Goal: Task Accomplishment & Management: Manage account settings

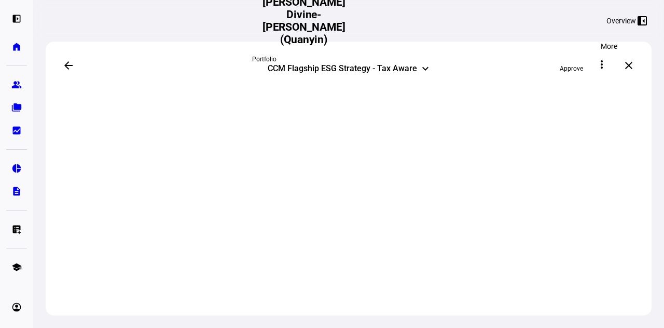
click at [604, 65] on mat-icon "more_vert" at bounding box center [602, 64] width 12 height 12
drag, startPoint x: 411, startPoint y: 64, endPoint x: 429, endPoint y: 69, distance: 18.9
click at [429, 69] on div at bounding box center [332, 164] width 664 height 328
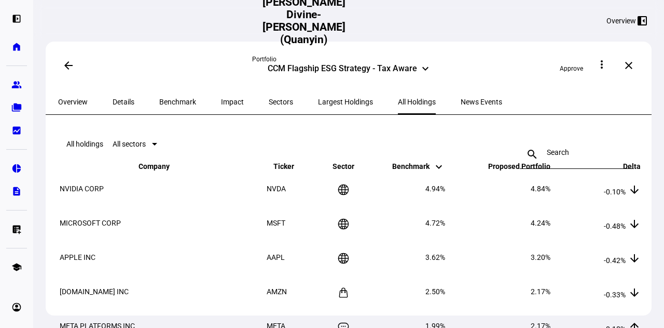
click at [426, 69] on mat-icon "keyboard_arrow_down" at bounding box center [425, 68] width 12 height 12
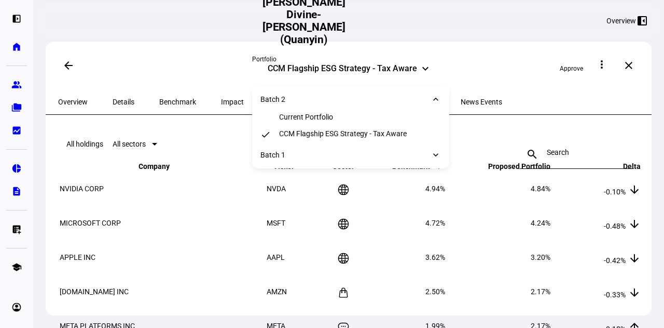
click at [434, 155] on mat-icon "keyboard_arrow_down" at bounding box center [436, 154] width 10 height 10
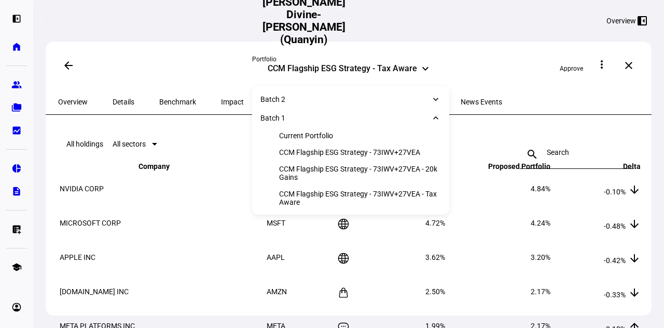
click at [369, 202] on div "CCM Flagship ESG Strategy - 73IWV+27VEA - Tax Aware" at bounding box center [360, 197] width 162 height 17
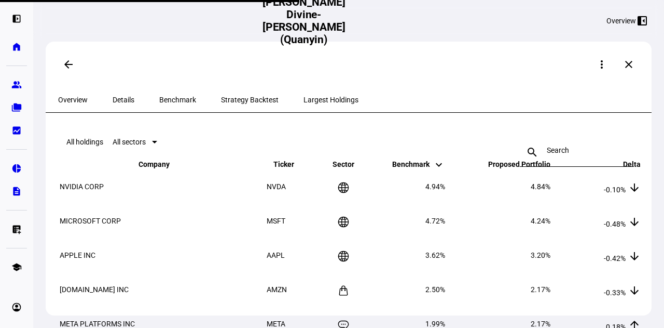
click at [360, 23] on h2 "[PERSON_NAME] Divine-[PERSON_NAME] (Quanyin)" at bounding box center [304, 21] width 112 height 50
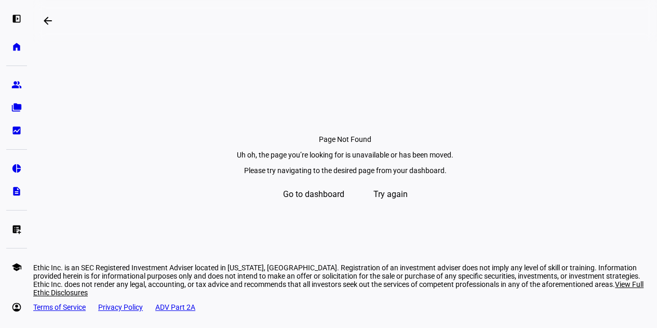
click at [317, 207] on span "Go to dashboard" at bounding box center [313, 194] width 61 height 25
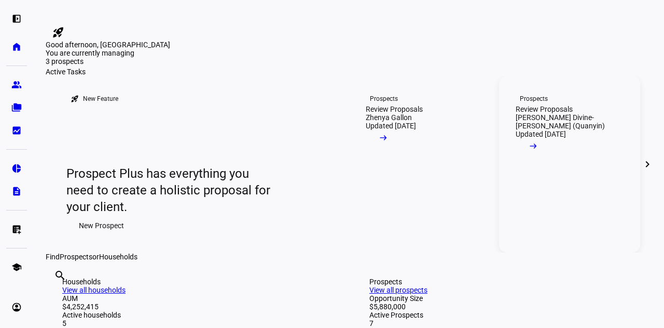
click at [567, 245] on link "Prospects Review Proposals Lori Divine-Hudson (Quanyin) Updated 14 days ago arr…" at bounding box center [570, 164] width 142 height 176
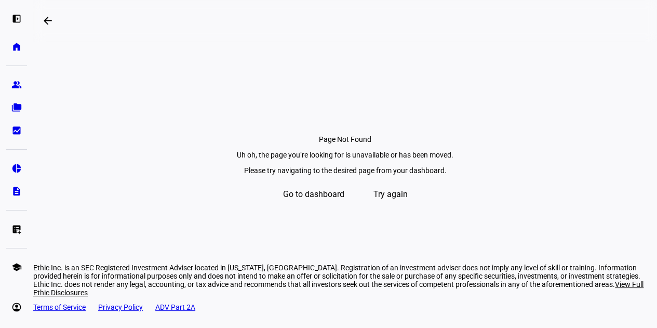
click at [403, 207] on span "Try again" at bounding box center [390, 194] width 34 height 25
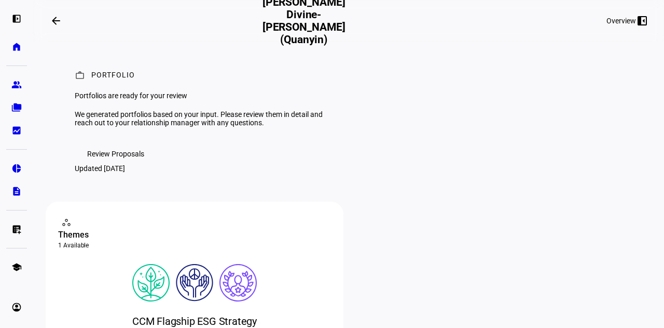
click at [125, 164] on span "Review Proposals" at bounding box center [115, 153] width 57 height 21
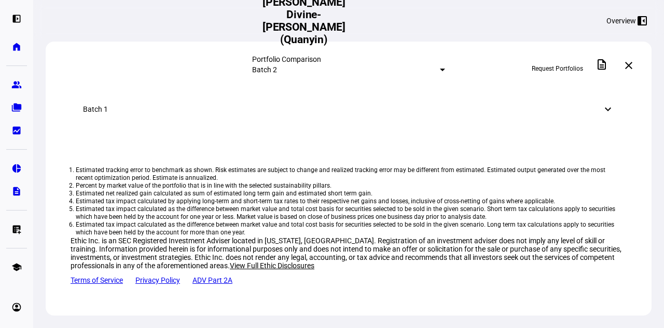
scroll to position [681, 0]
